Goal: Task Accomplishment & Management: Use online tool/utility

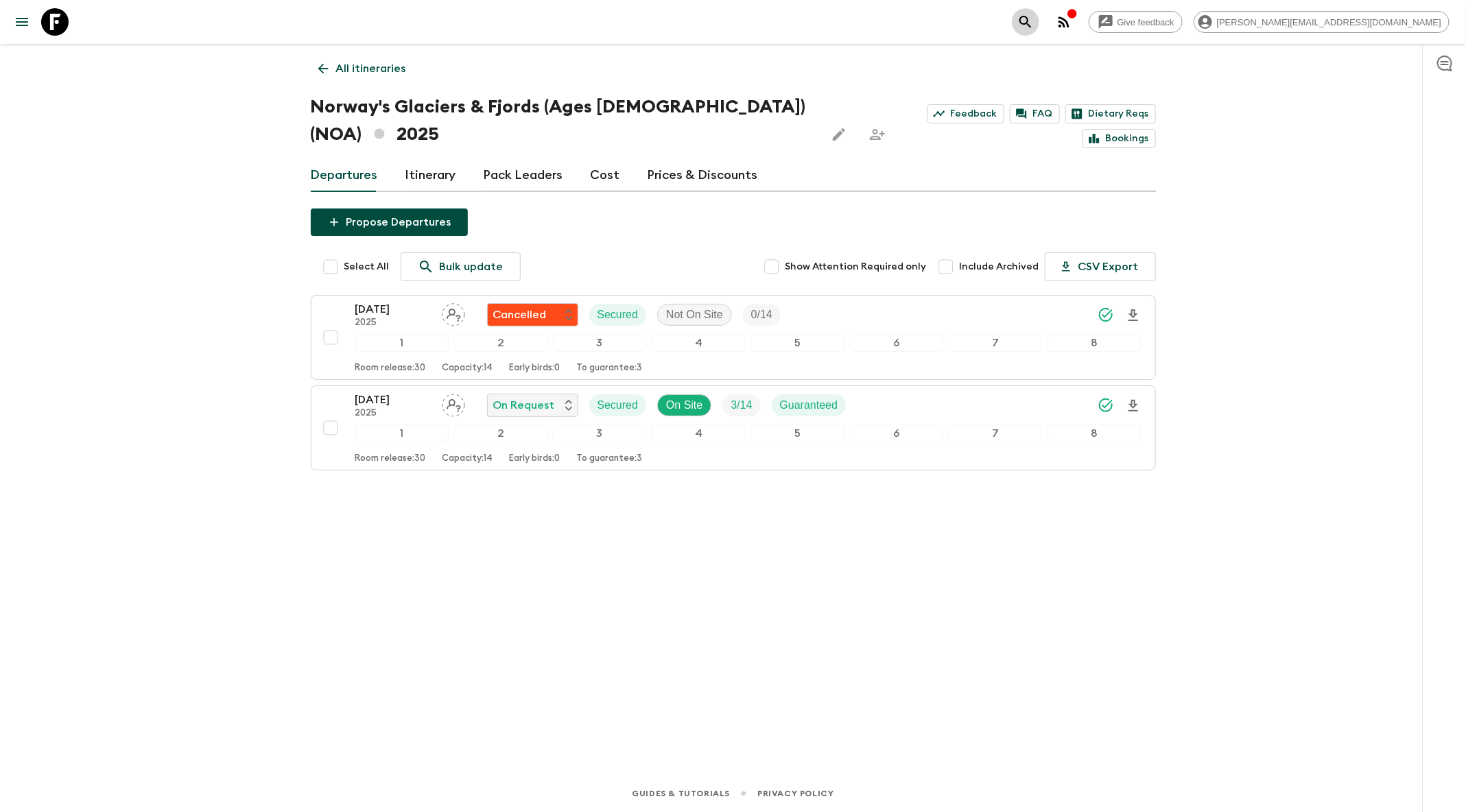
click at [1040, 21] on button "search adventures" at bounding box center [1026, 22] width 28 height 28
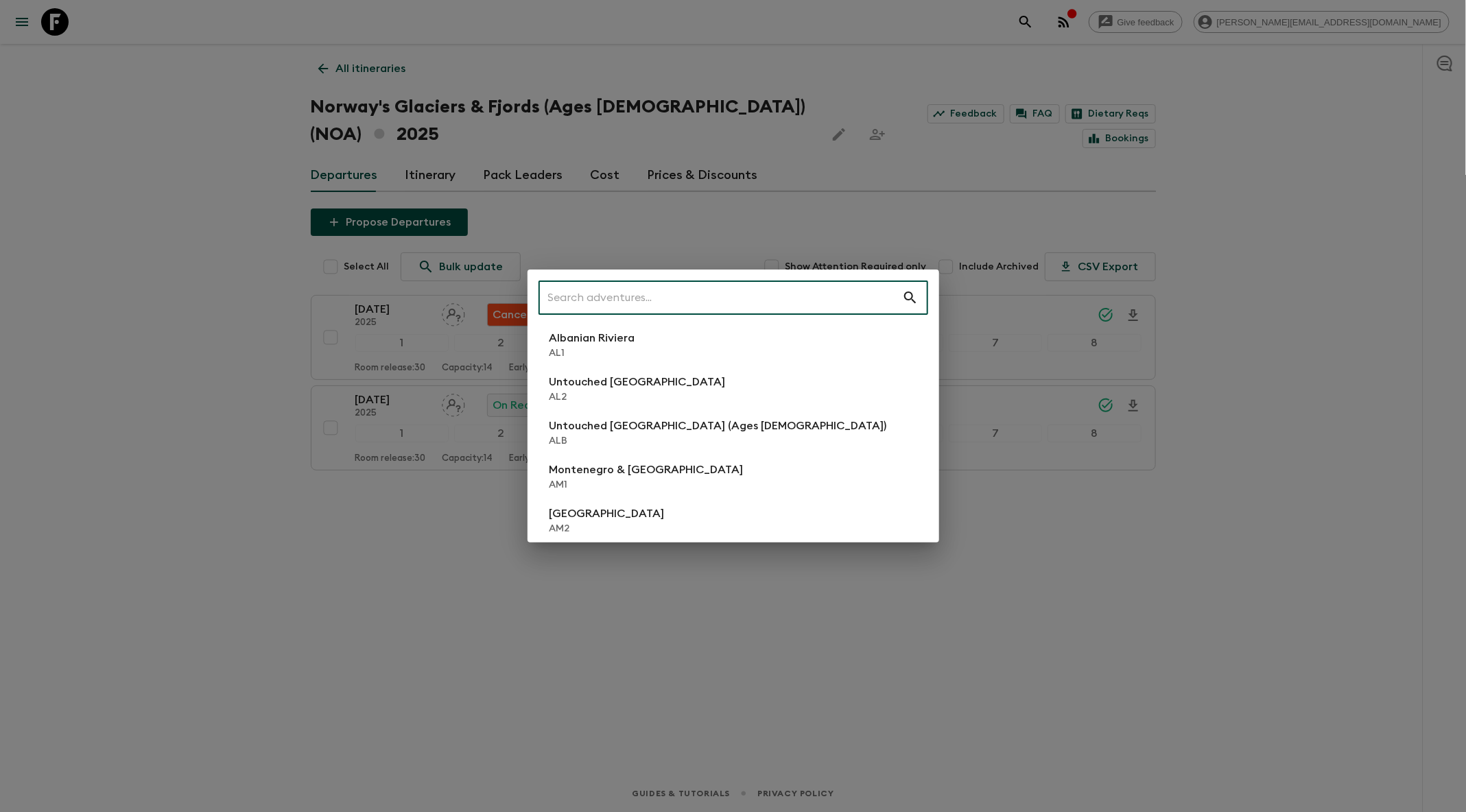
click at [708, 306] on input "text" at bounding box center [720, 298] width 363 height 39
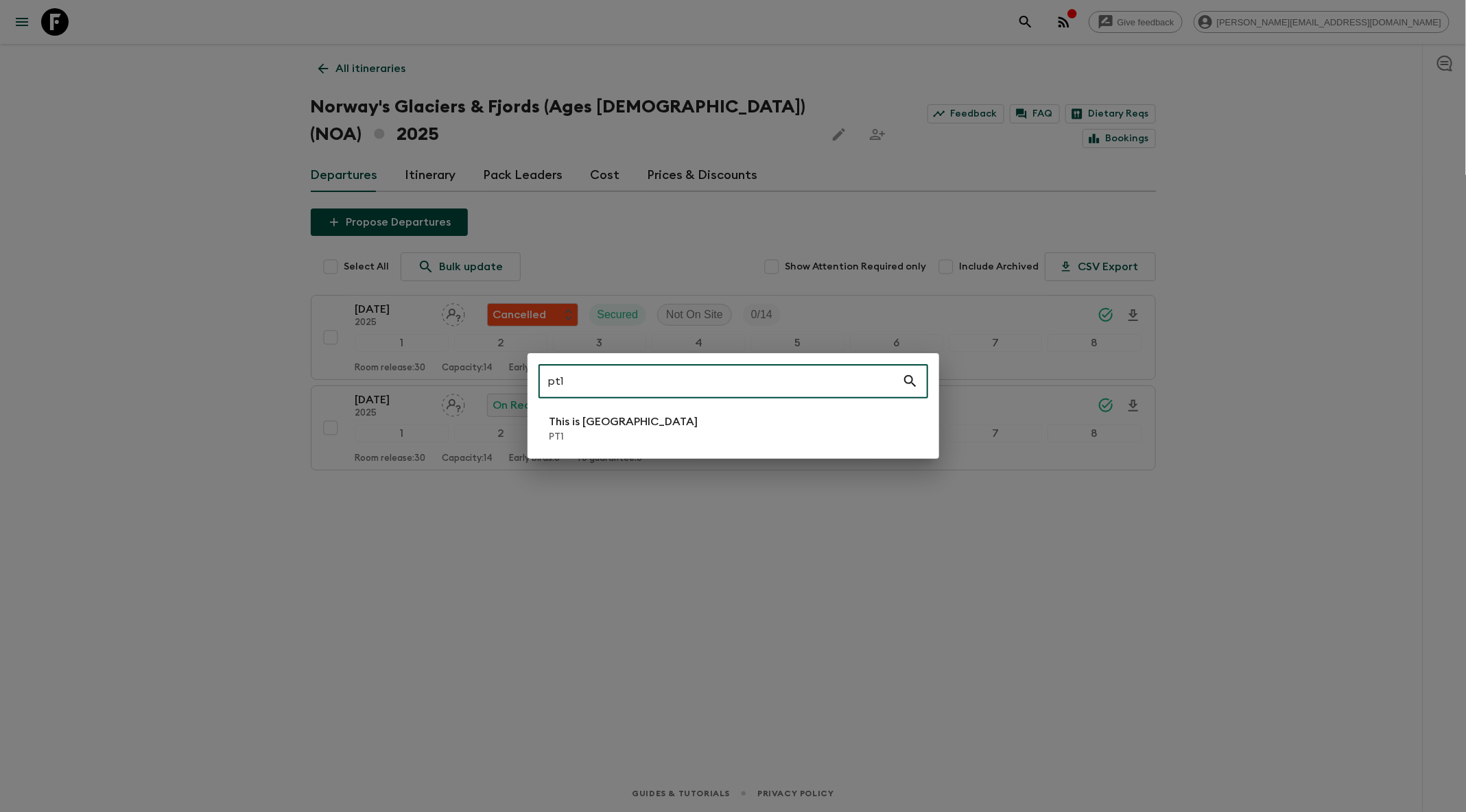
type input "pt1"
click at [609, 426] on p "This is [GEOGRAPHIC_DATA]" at bounding box center [624, 421] width 149 height 16
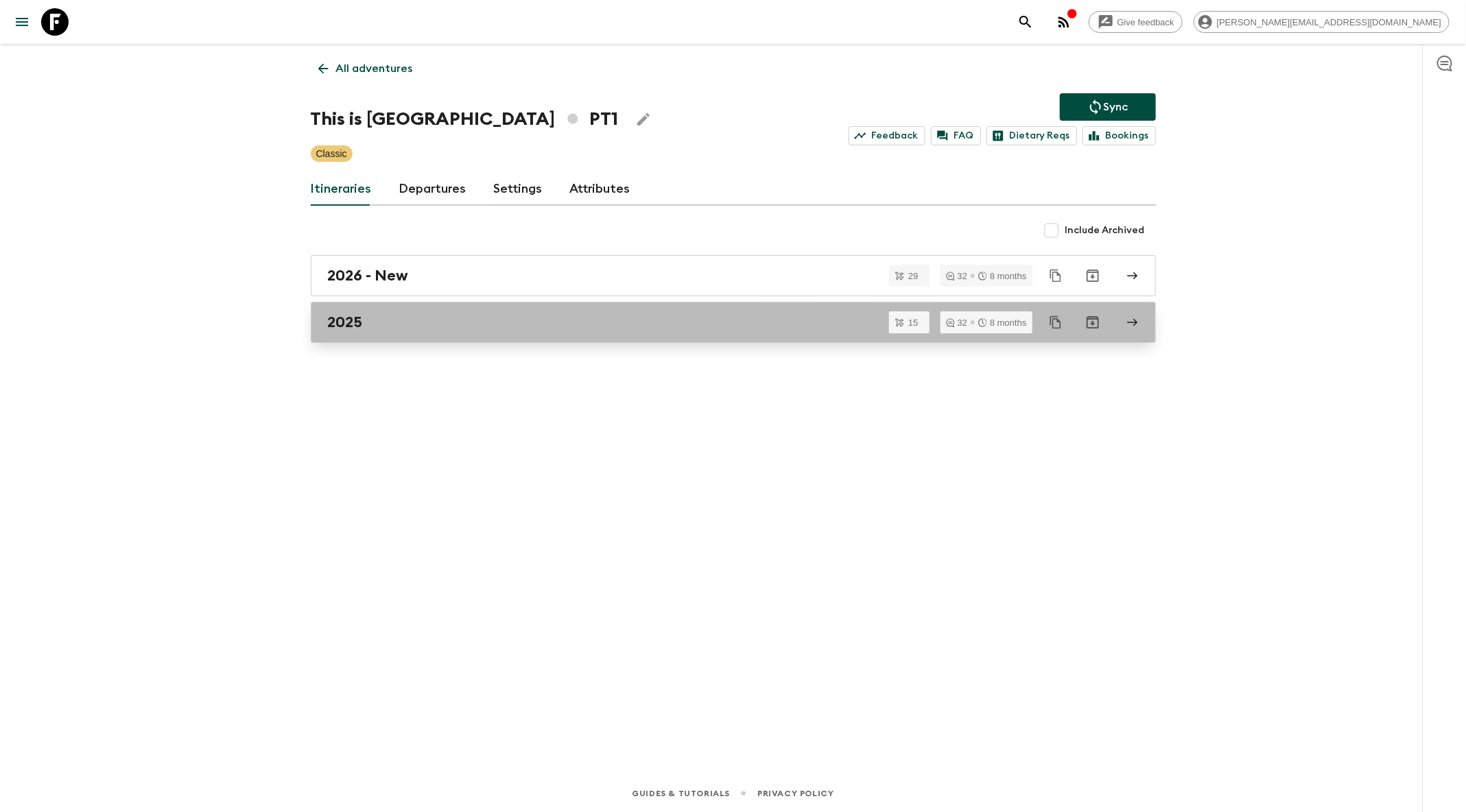
click at [464, 326] on div "2025" at bounding box center [720, 322] width 785 height 18
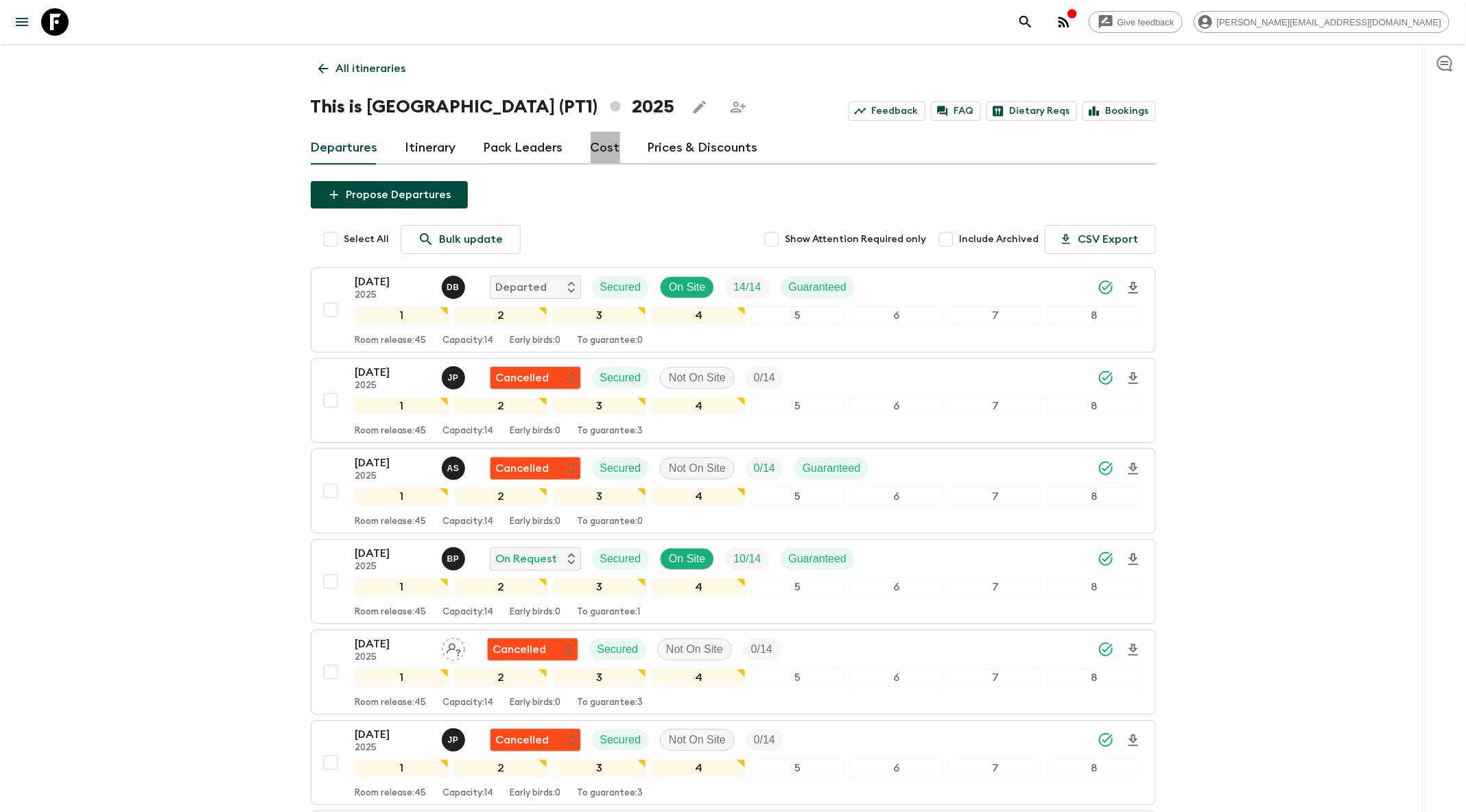
click at [601, 146] on link "Cost" at bounding box center [606, 148] width 29 height 33
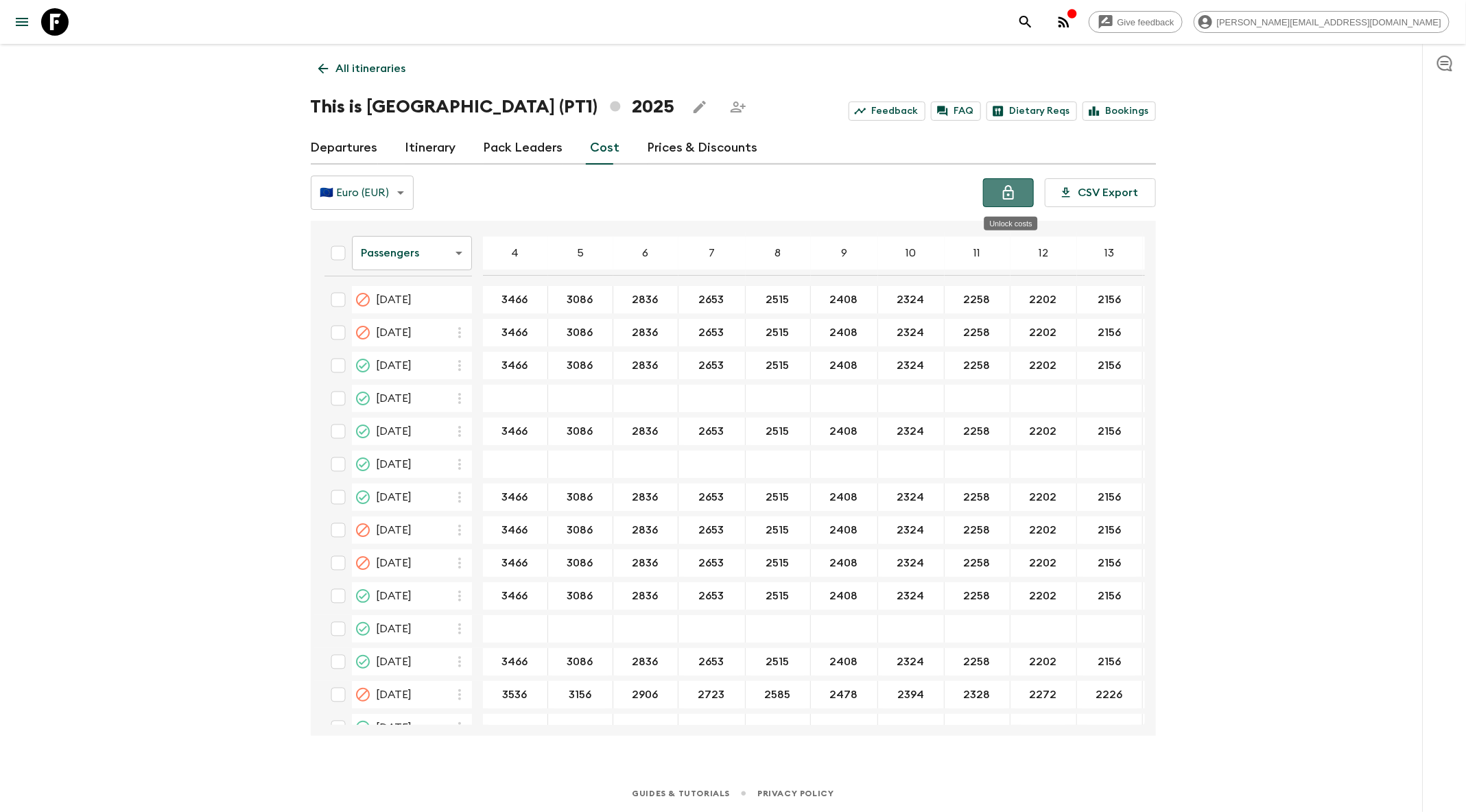
click at [1013, 199] on icon "Unlock costs" at bounding box center [1008, 192] width 16 height 16
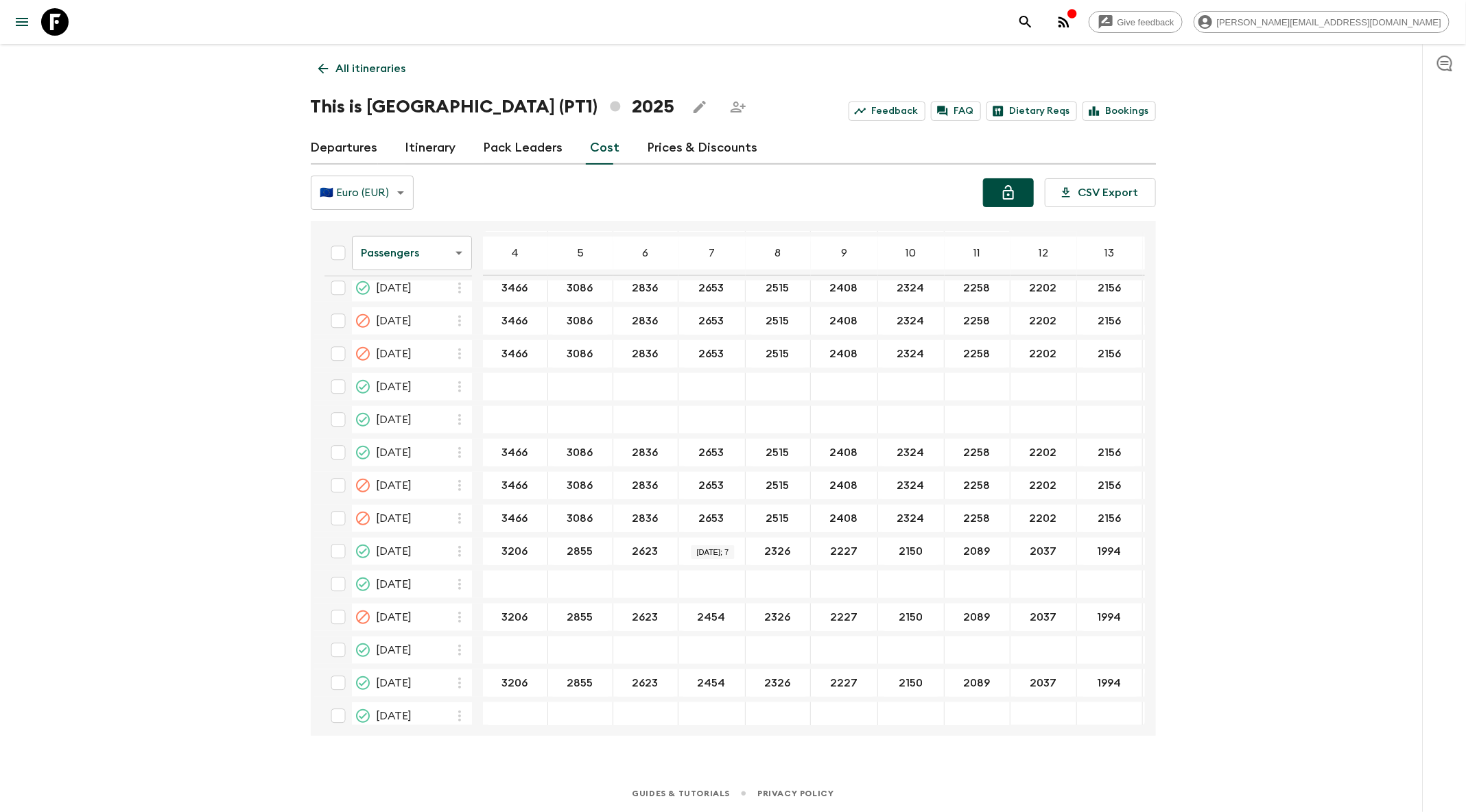
scroll to position [622, 0]
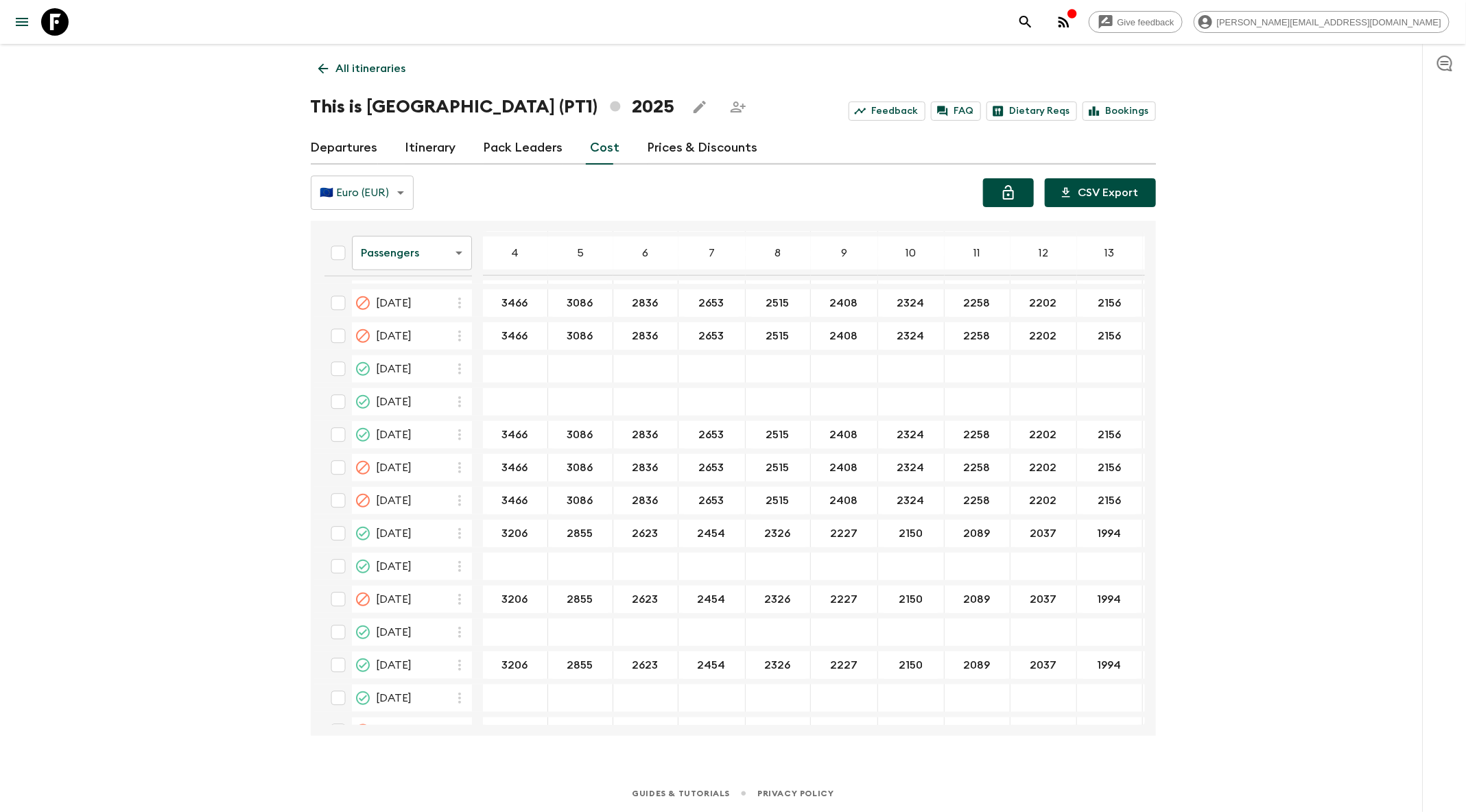
click at [1122, 186] on button "CSV Export" at bounding box center [1100, 192] width 111 height 28
click at [1040, 22] on button "search adventures" at bounding box center [1026, 22] width 28 height 28
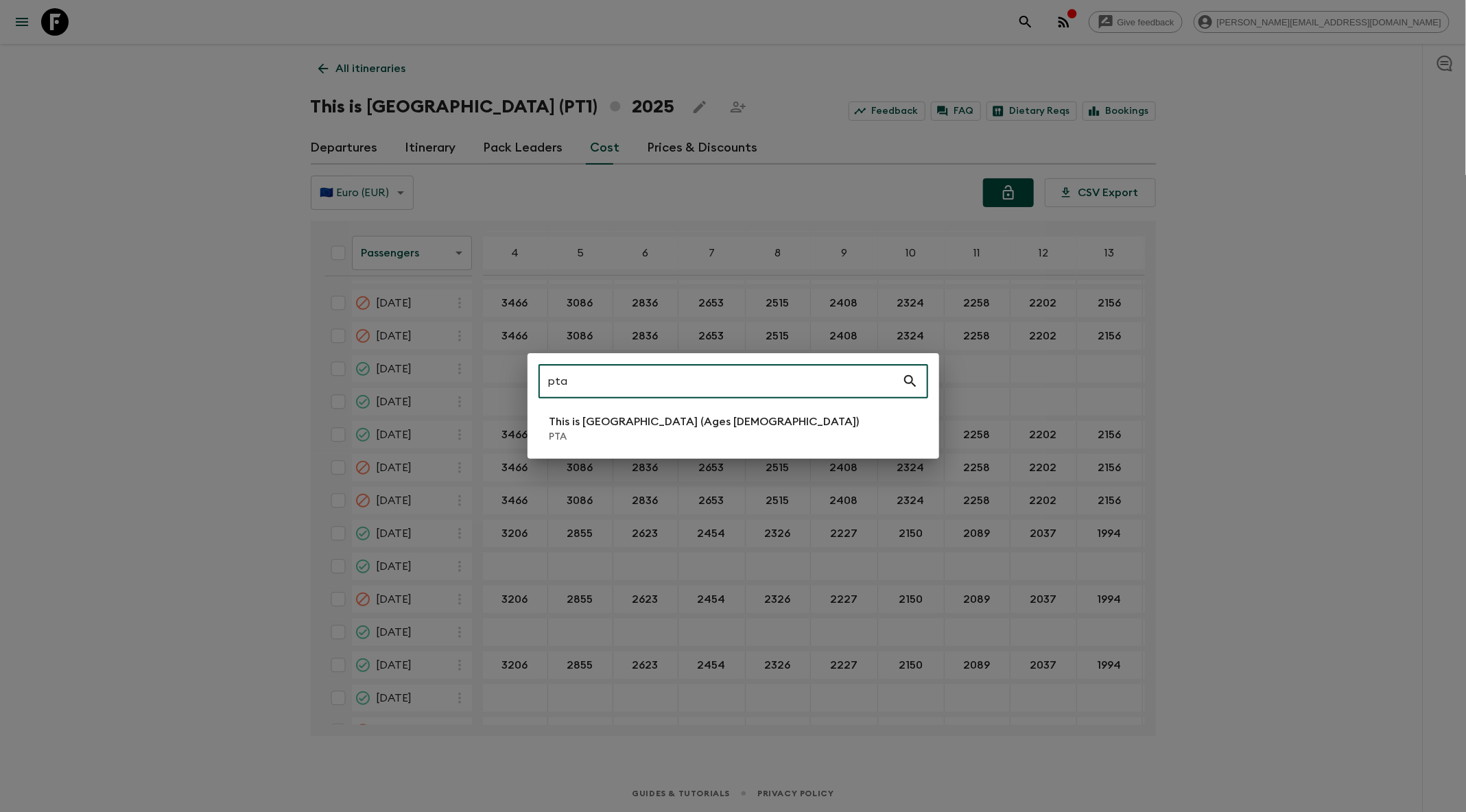
type input "pta"
click at [609, 431] on p "PTA" at bounding box center [704, 437] width 310 height 14
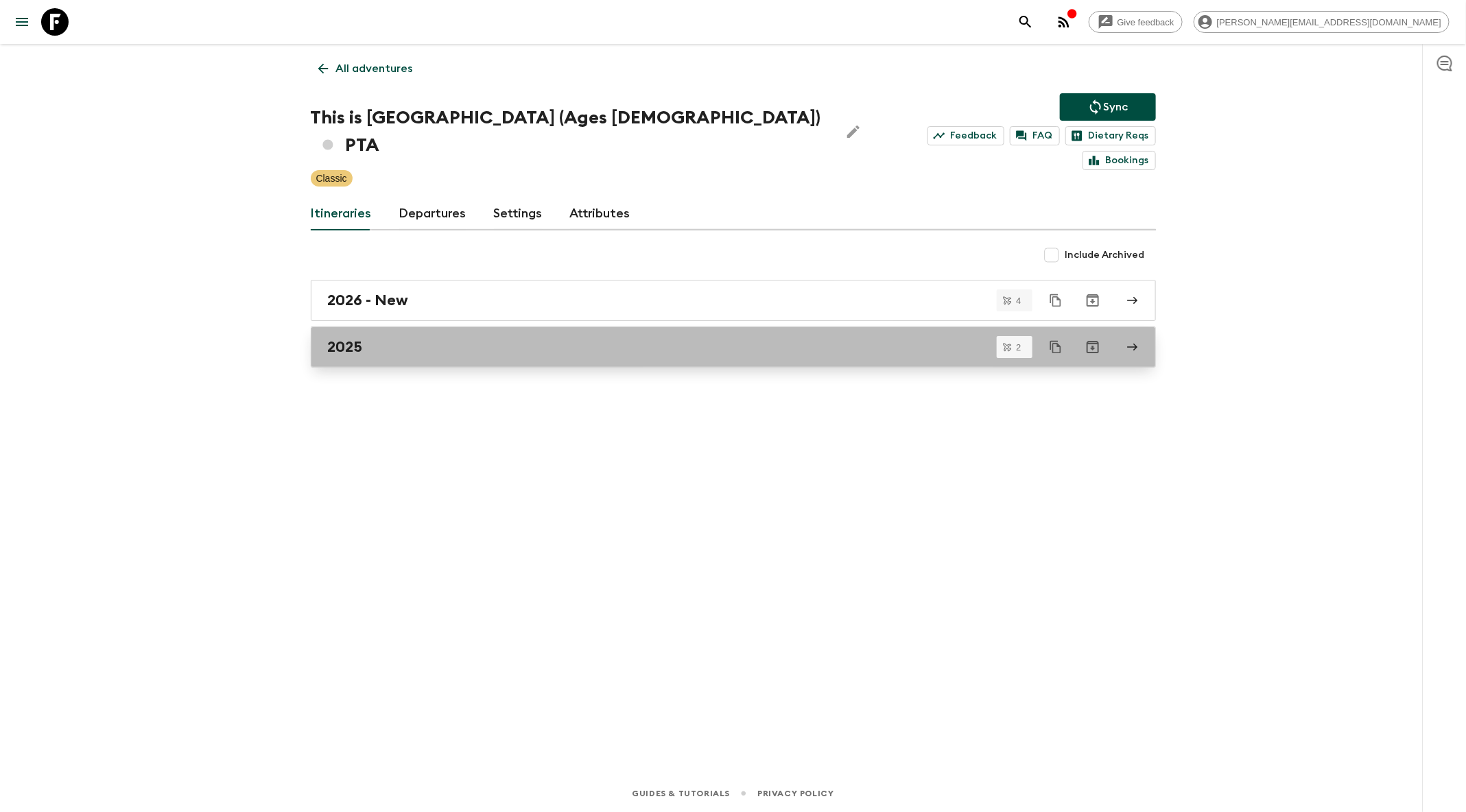
click at [413, 333] on link "2025" at bounding box center [733, 347] width 846 height 41
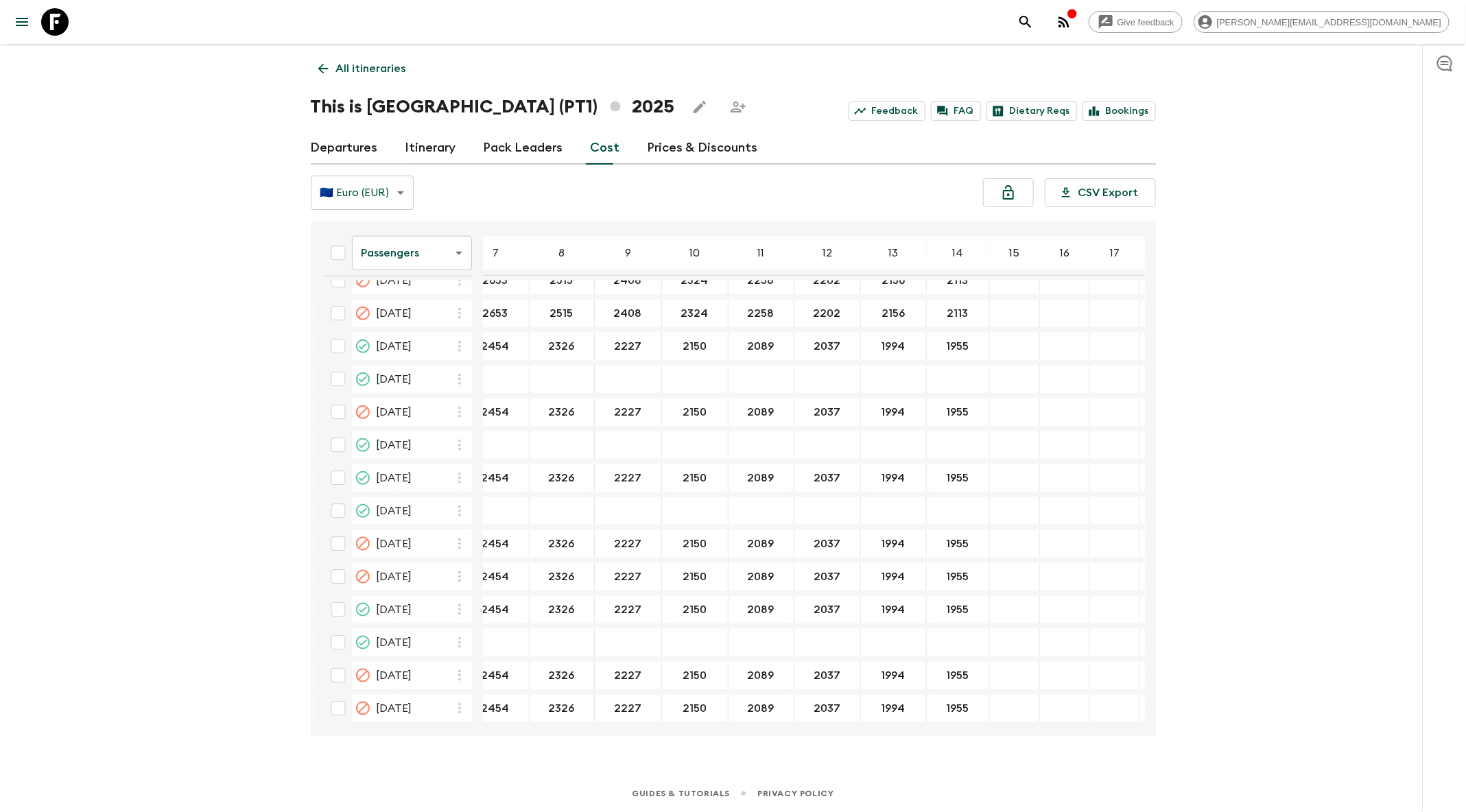
scroll to position [809, 246]
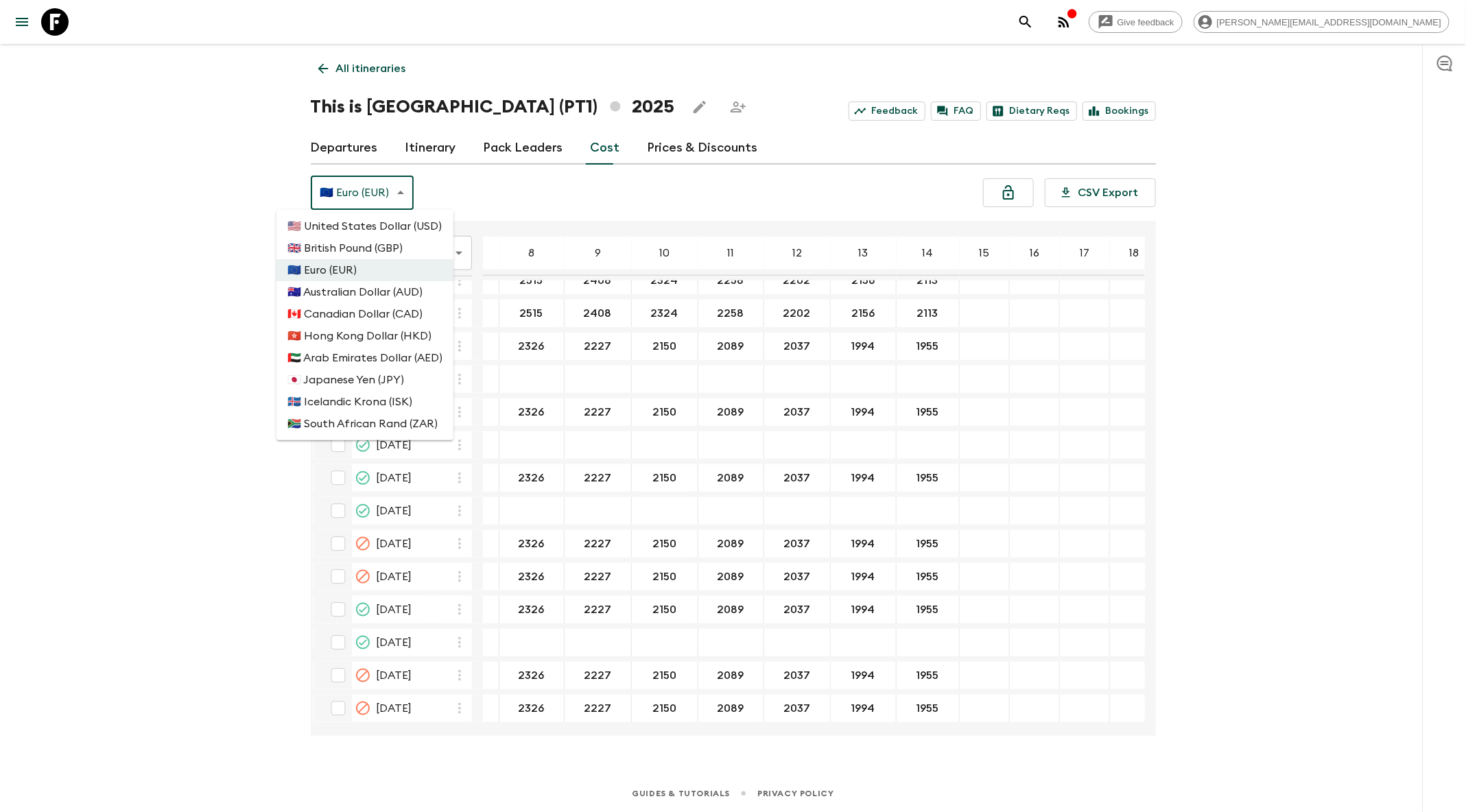
click at [397, 184] on body "Give feedback [PERSON_NAME][EMAIL_ADDRESS][DOMAIN_NAME] All itineraries This is…" at bounding box center [733, 406] width 1466 height 812
click at [399, 192] on div at bounding box center [733, 406] width 1466 height 812
click at [399, 192] on body "Give feedback [PERSON_NAME][EMAIL_ADDRESS][DOMAIN_NAME] All itineraries This is…" at bounding box center [733, 406] width 1466 height 812
click at [398, 192] on div at bounding box center [733, 406] width 1466 height 812
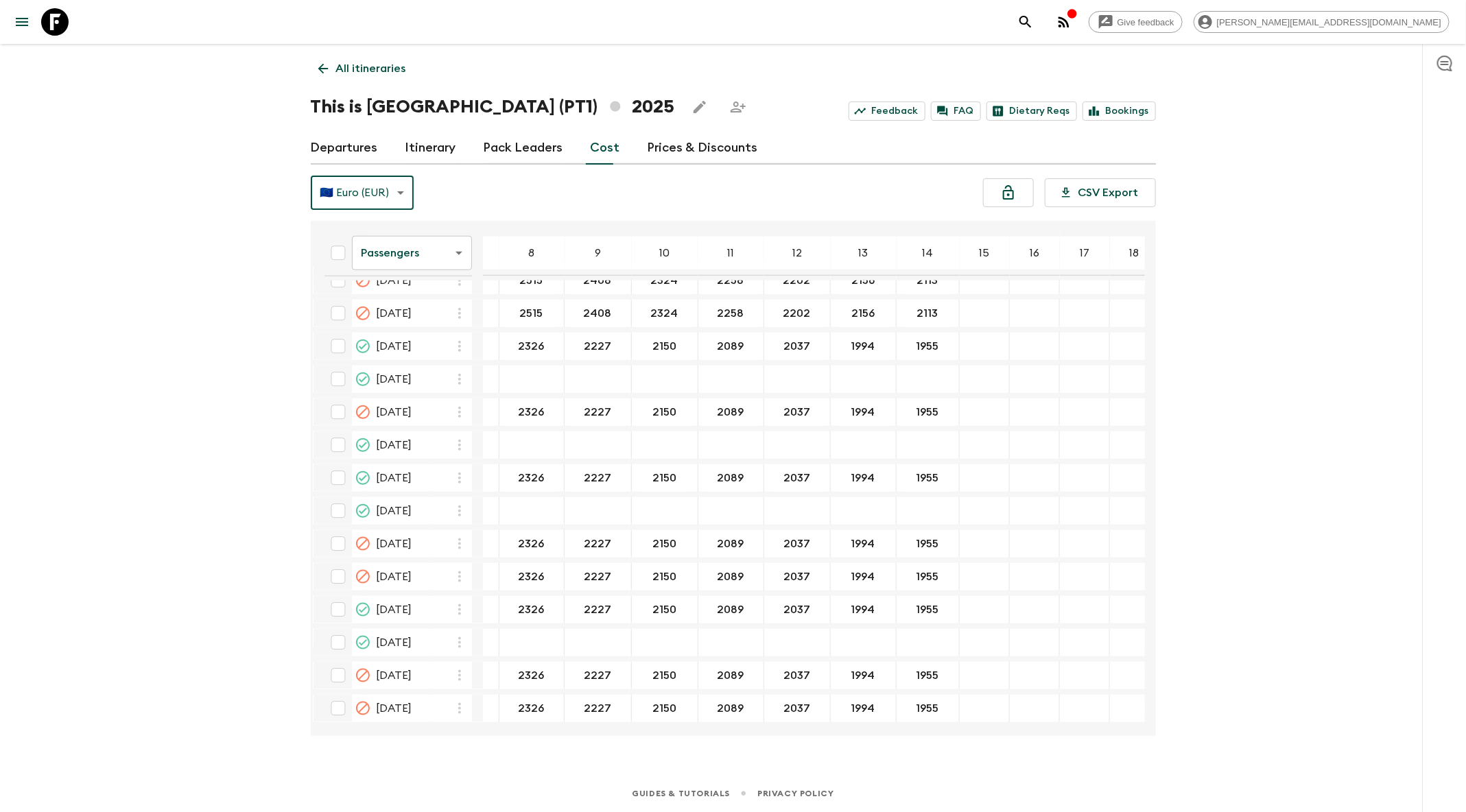
click at [464, 255] on body "Give feedback [PERSON_NAME][EMAIL_ADDRESS][DOMAIN_NAME] All itineraries This is…" at bounding box center [733, 406] width 1466 height 812
click at [454, 303] on li "Extras" at bounding box center [412, 308] width 120 height 22
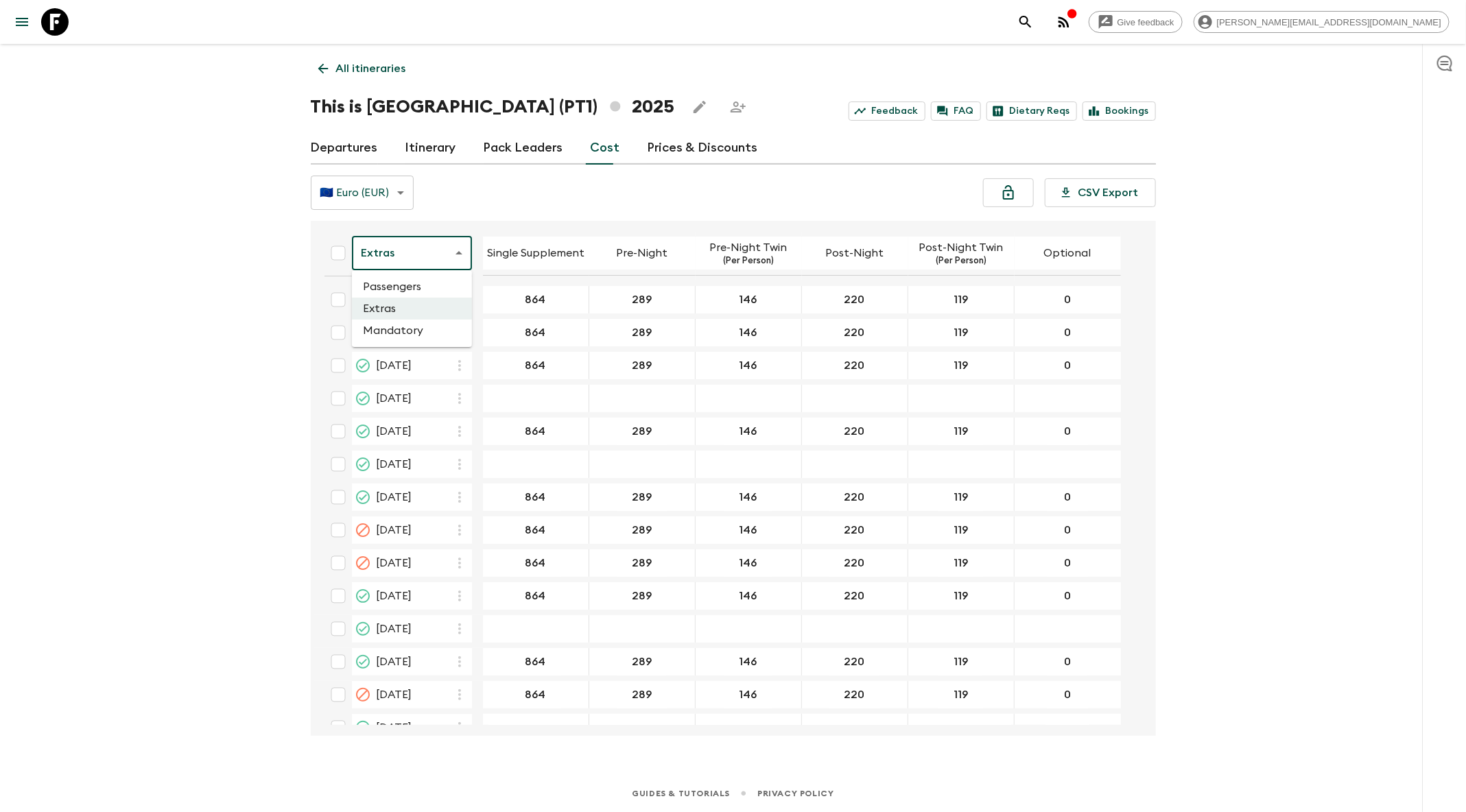
click at [420, 252] on body "Give feedback [PERSON_NAME][EMAIL_ADDRESS][DOMAIN_NAME] All itineraries This is…" at bounding box center [733, 406] width 1466 height 812
click at [414, 283] on li "Passengers" at bounding box center [412, 286] width 120 height 22
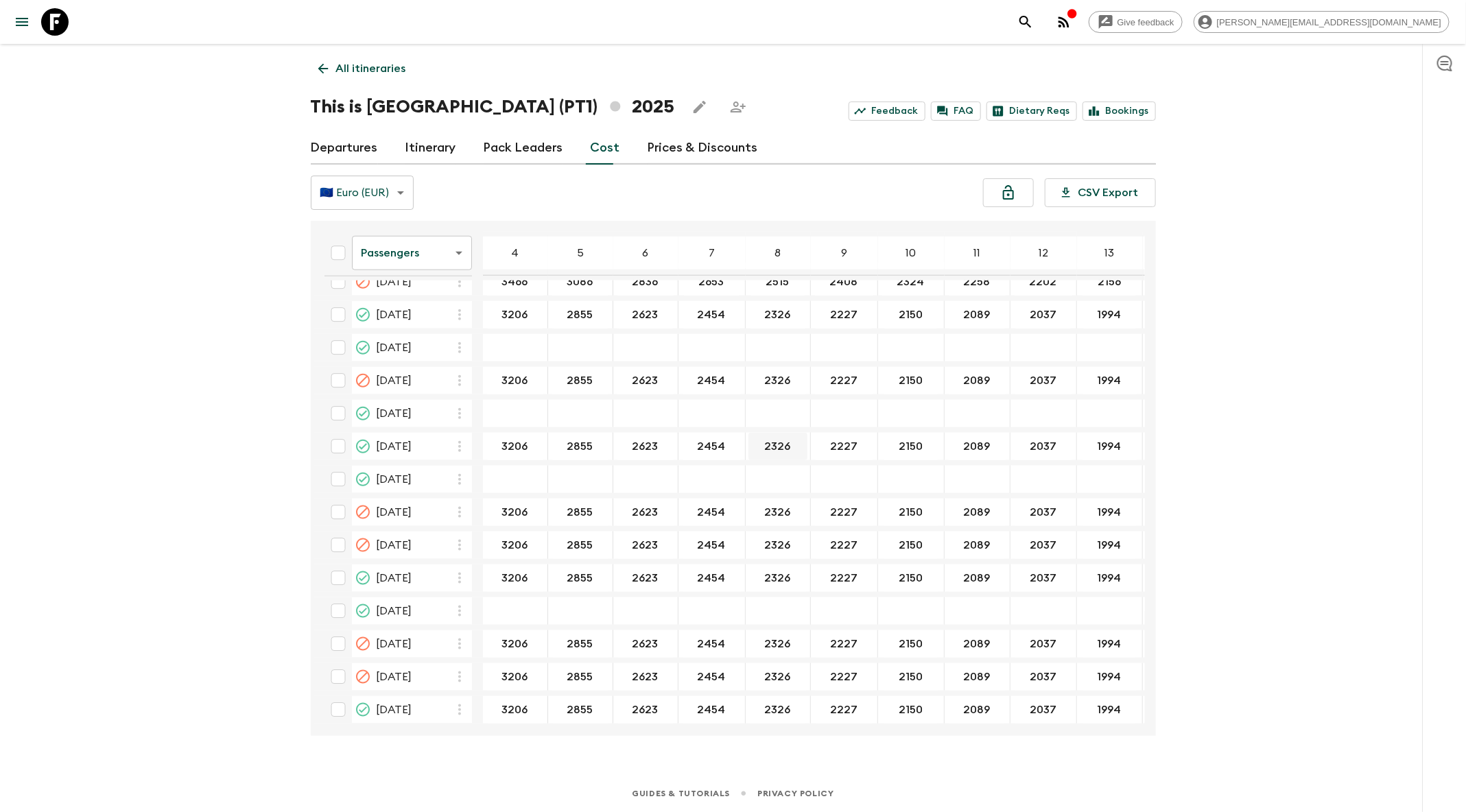
scroll to position [859, 0]
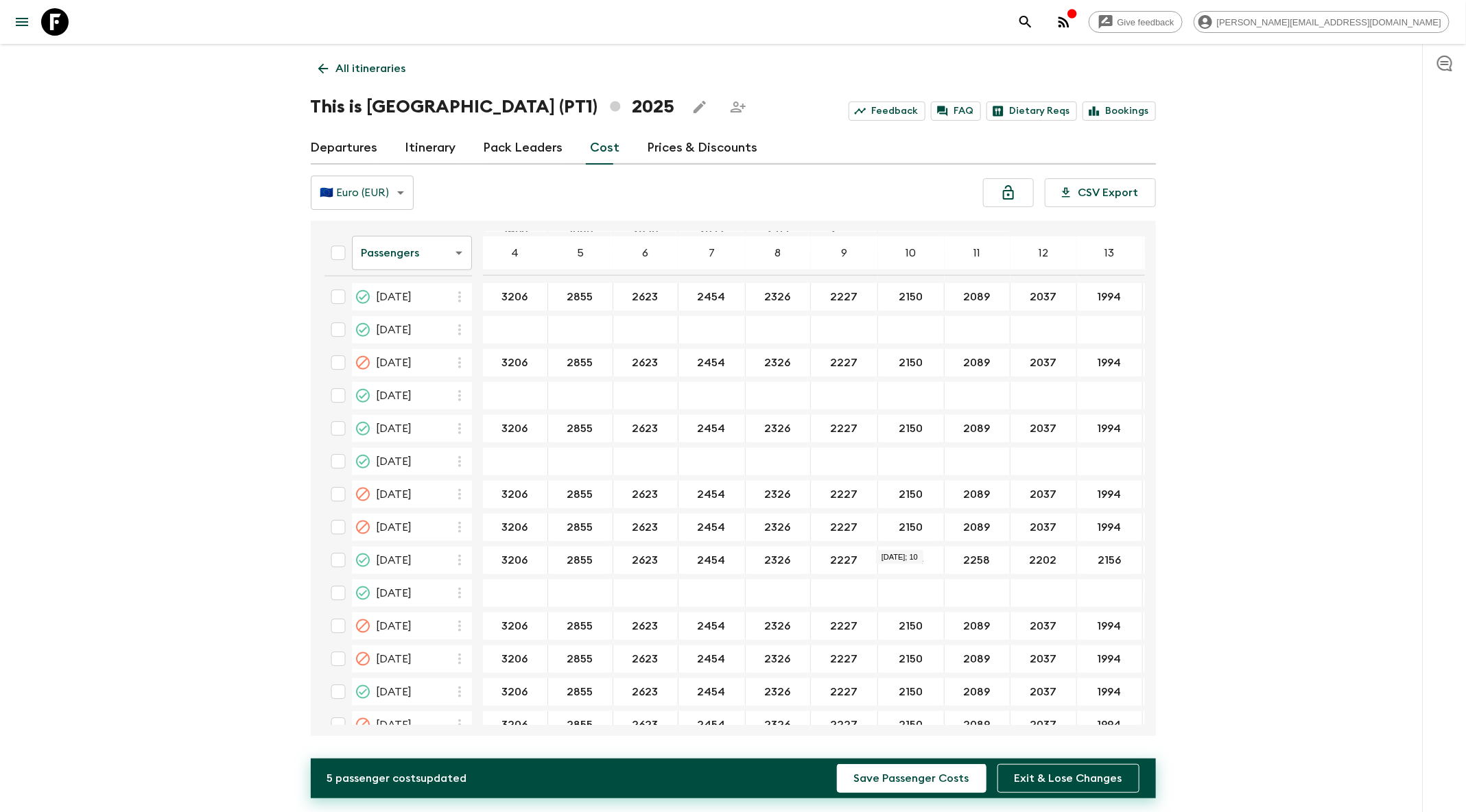
type input "2324"
click at [909, 553] on input "2324" at bounding box center [911, 561] width 60 height 16
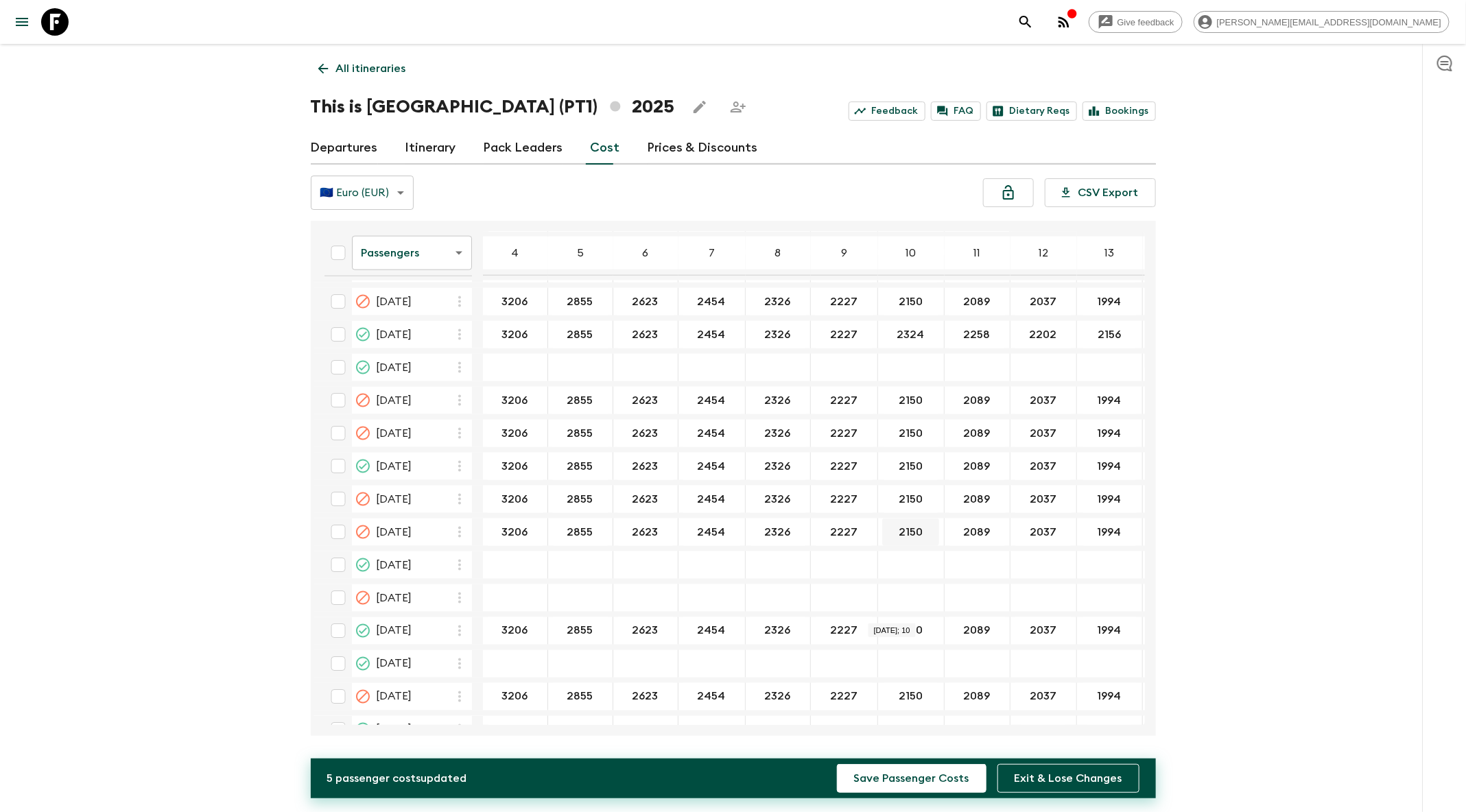
scroll to position [1083, 0]
click at [897, 626] on input "2150" at bounding box center [911, 633] width 60 height 16
click at [897, 626] on input "2150" at bounding box center [910, 634] width 60 height 16
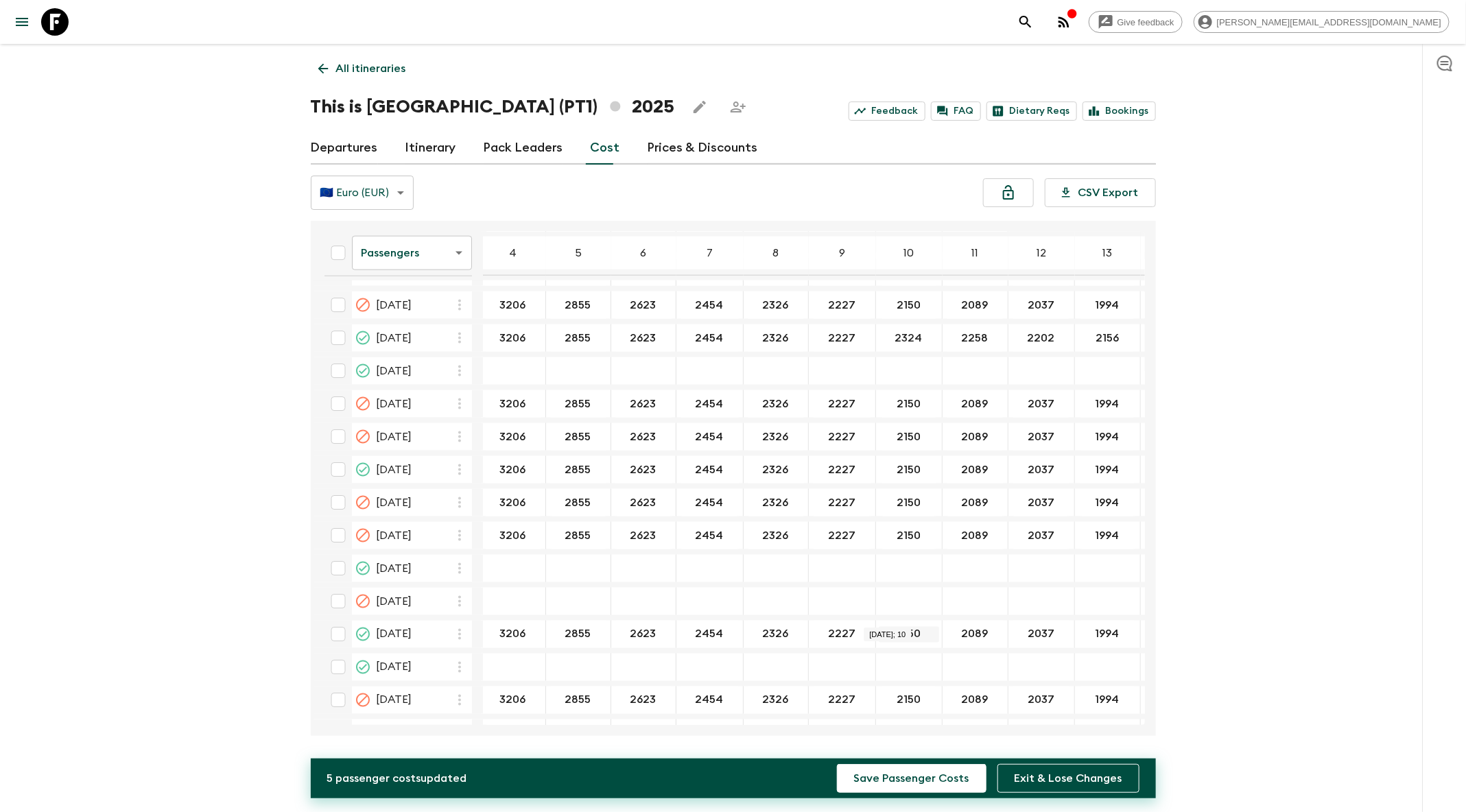
click at [897, 627] on input "2150" at bounding box center [909, 635] width 60 height 16
click at [897, 628] on input "2150" at bounding box center [909, 636] width 60 height 16
paste input "324"
type input "2324"
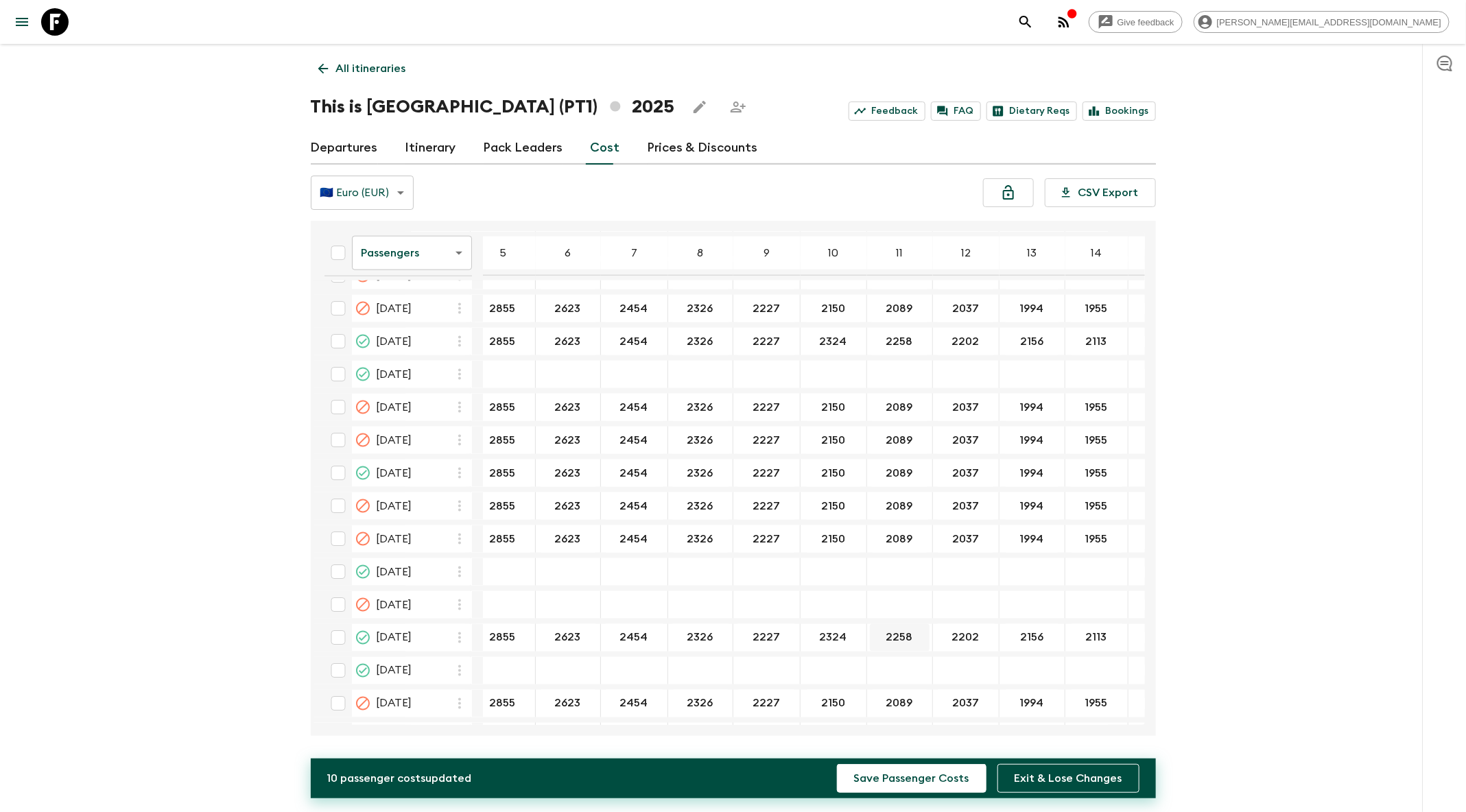
scroll to position [1078, 79]
click at [1032, 781] on button "Exit & Lose Changes" at bounding box center [1068, 778] width 142 height 28
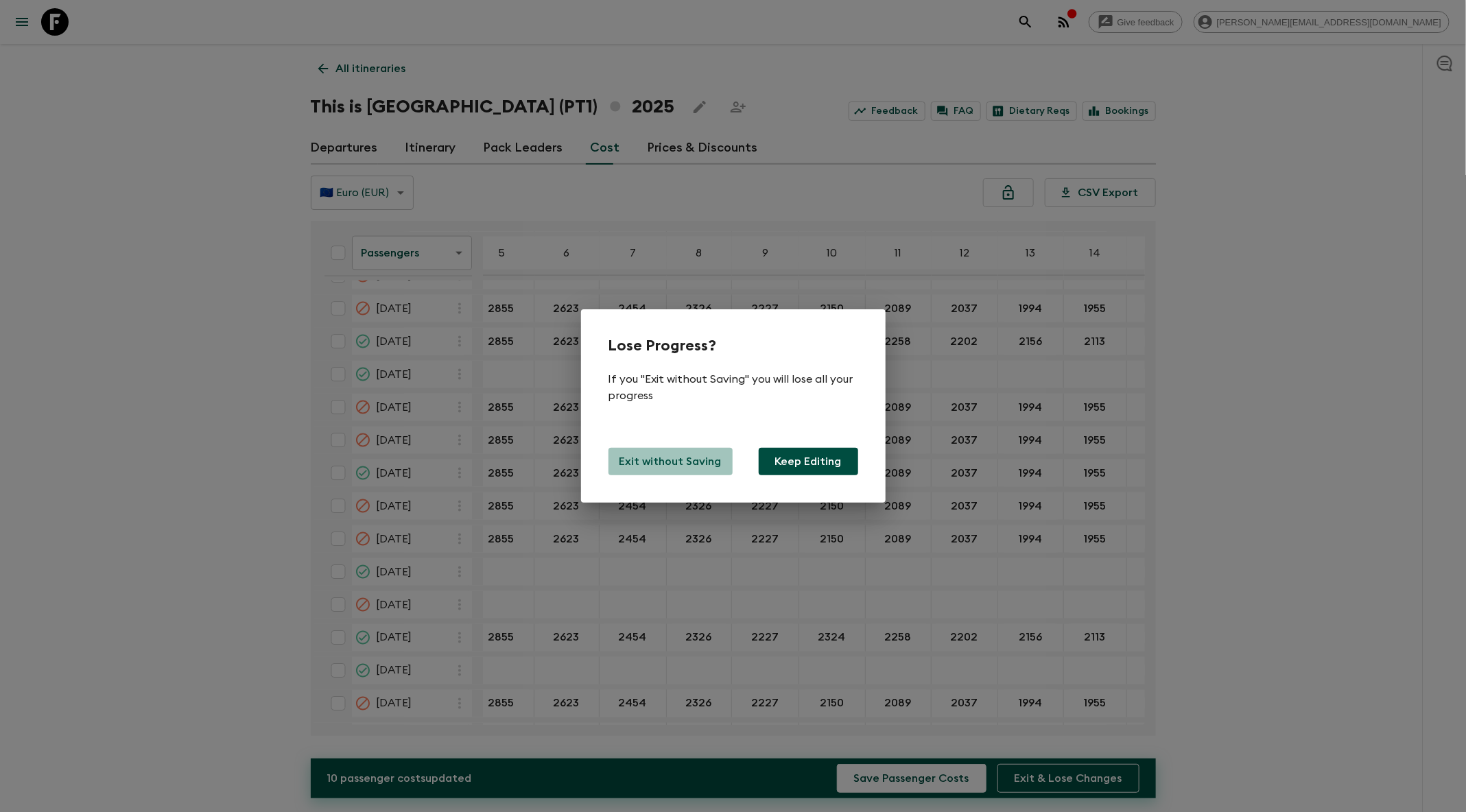
click at [706, 460] on p "Exit without Saving" at bounding box center [670, 462] width 102 height 16
type input "2150"
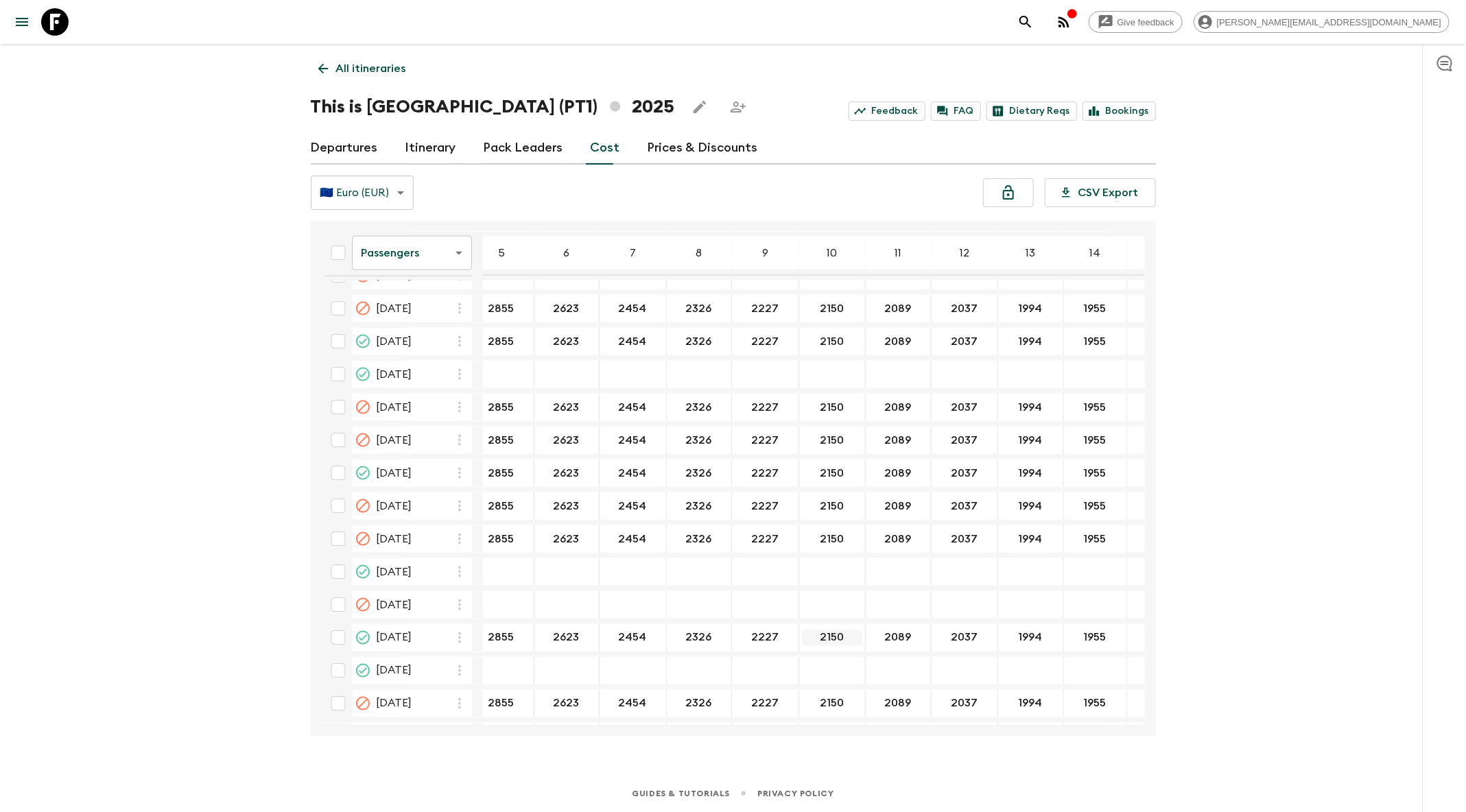
click at [833, 631] on input "2150" at bounding box center [833, 639] width 60 height 16
paste input "324"
type input "2324"
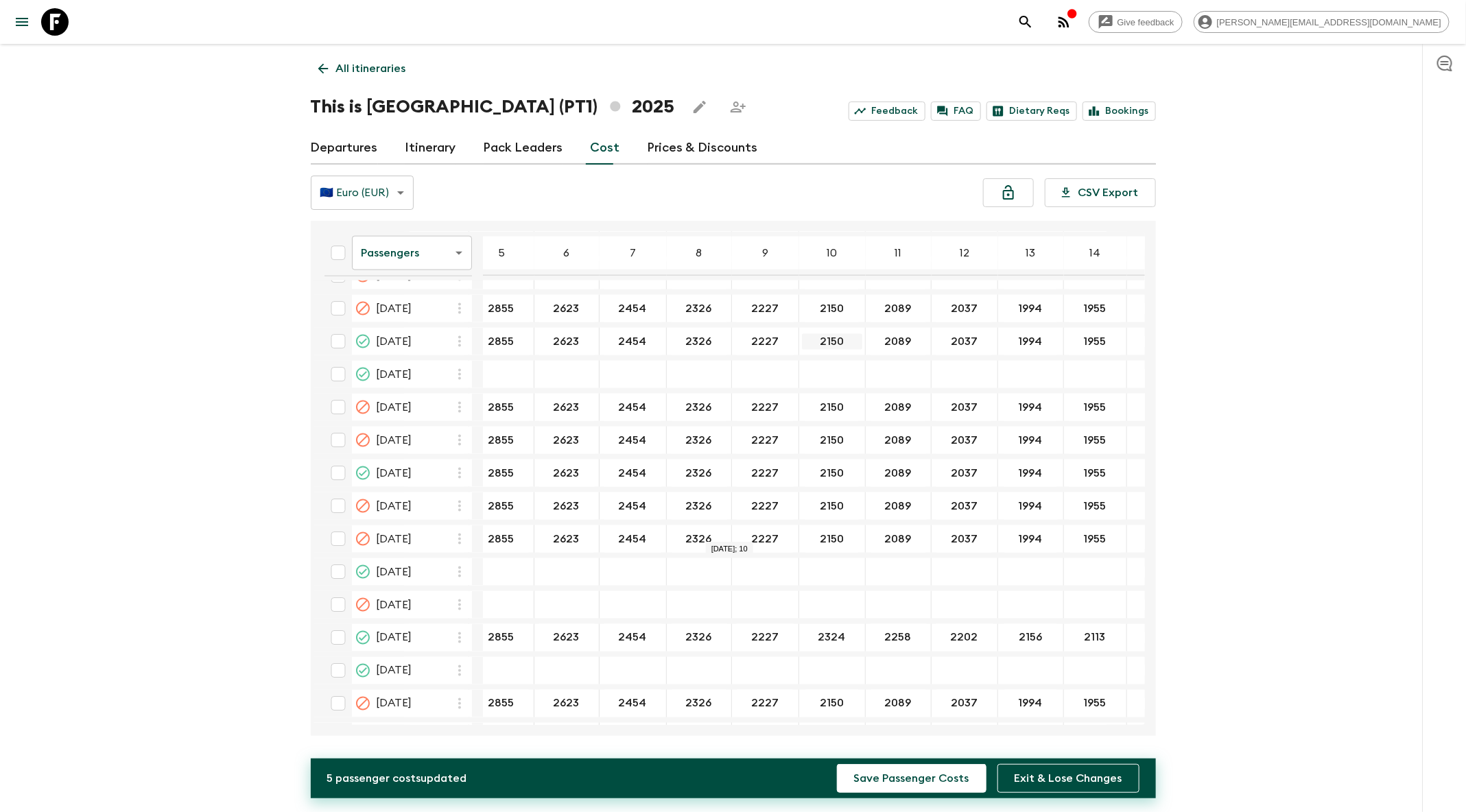
click at [820, 334] on input "2150" at bounding box center [833, 342] width 60 height 16
paste input "324"
type input "2324"
click at [925, 780] on button "Save Passenger Costs" at bounding box center [911, 778] width 149 height 28
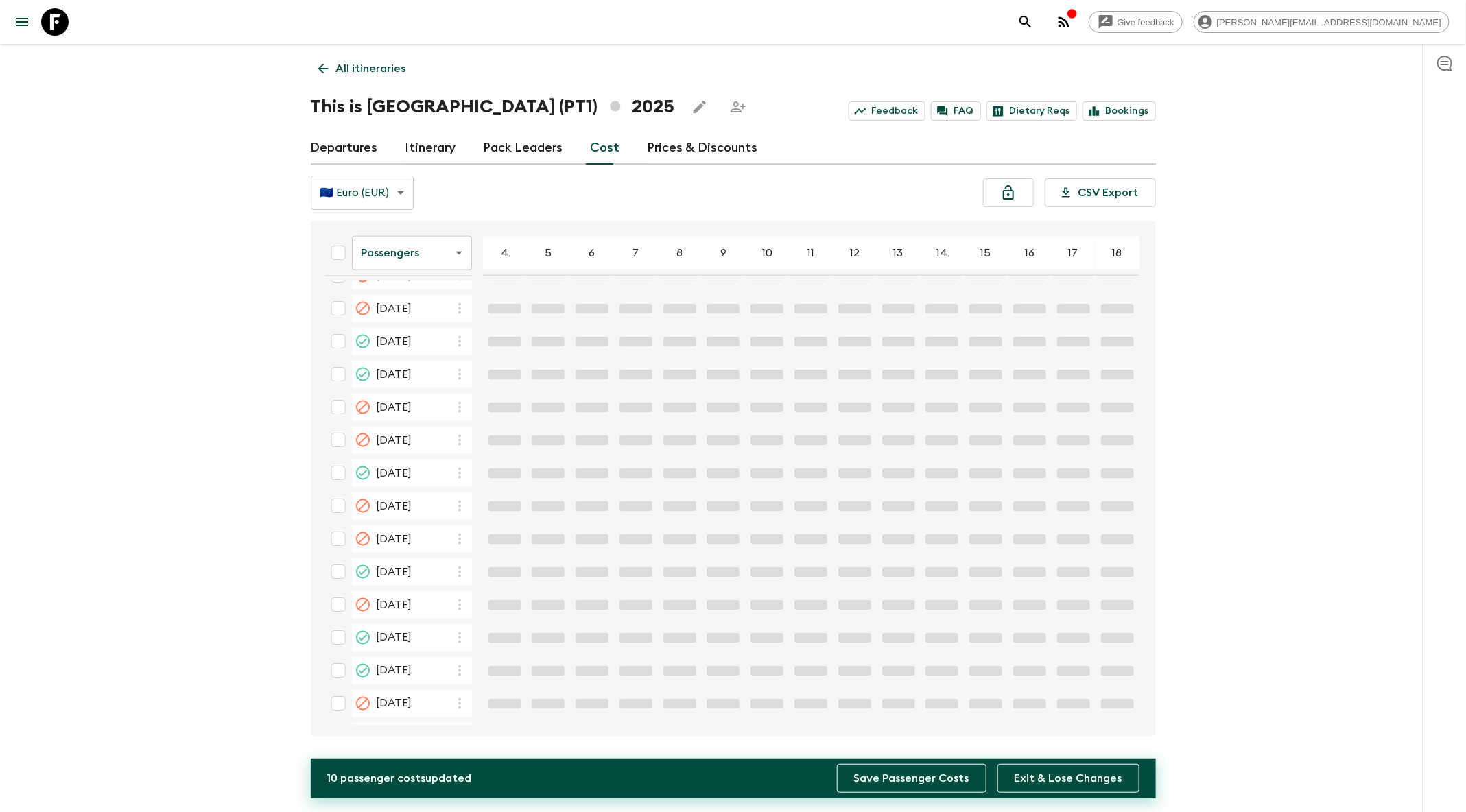
scroll to position [1078, 0]
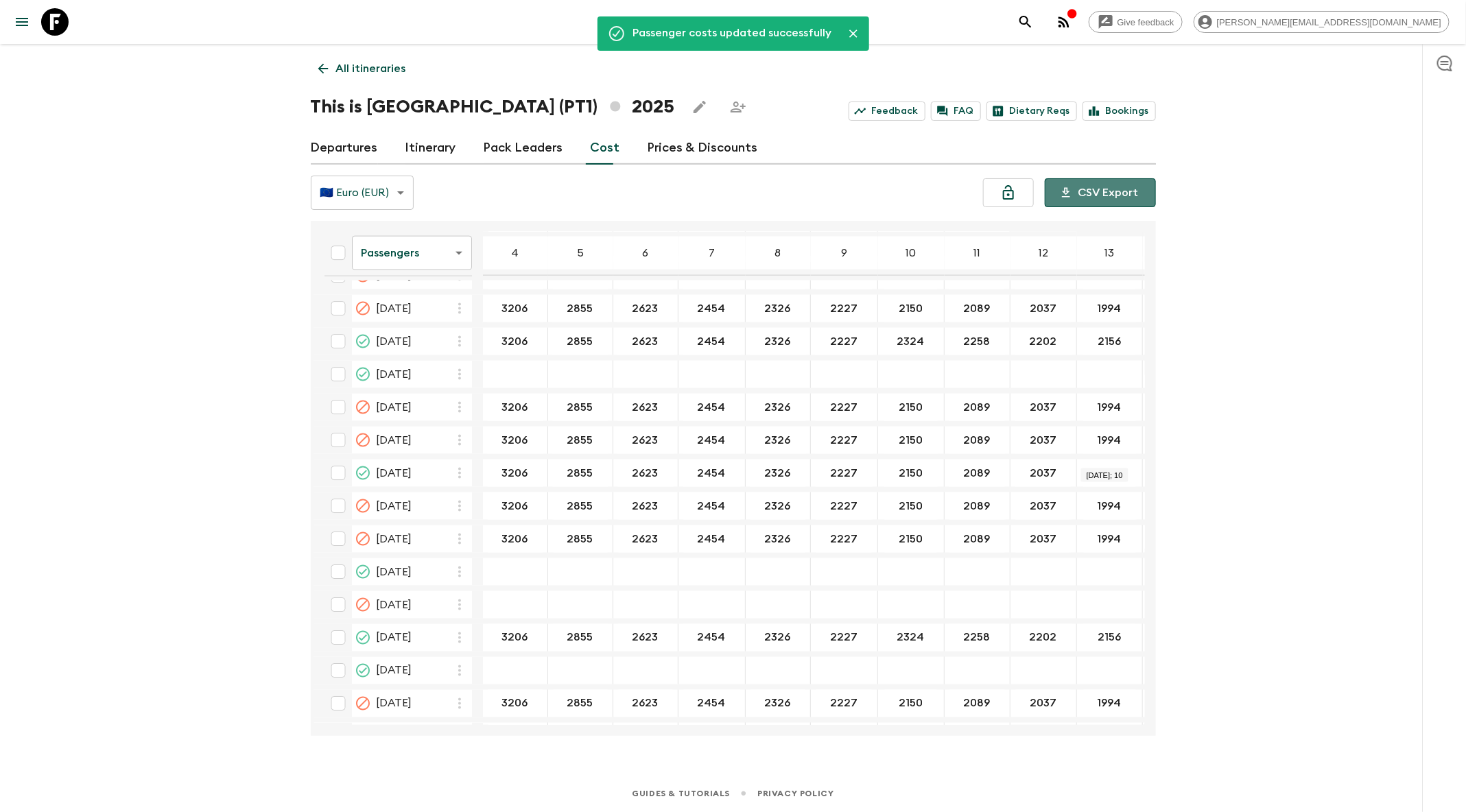
click at [1113, 198] on button "CSV Export" at bounding box center [1100, 192] width 111 height 28
